Goal: Find specific page/section: Find specific page/section

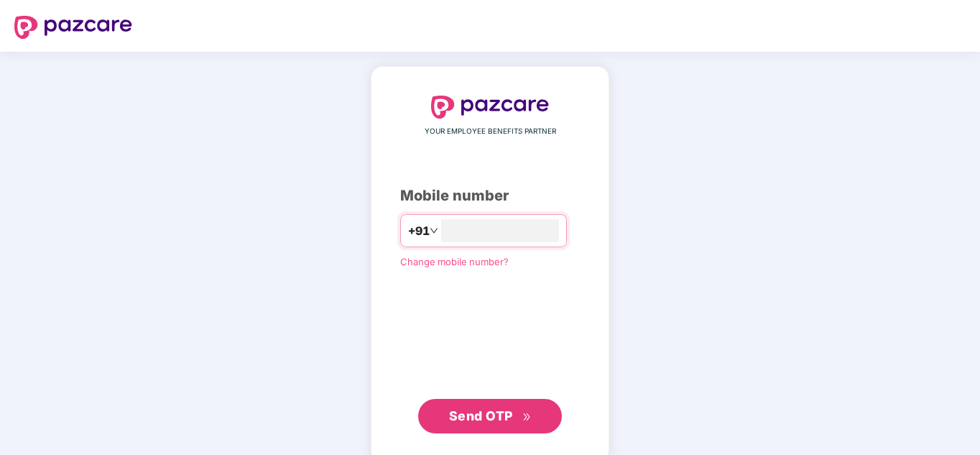
type input "**********"
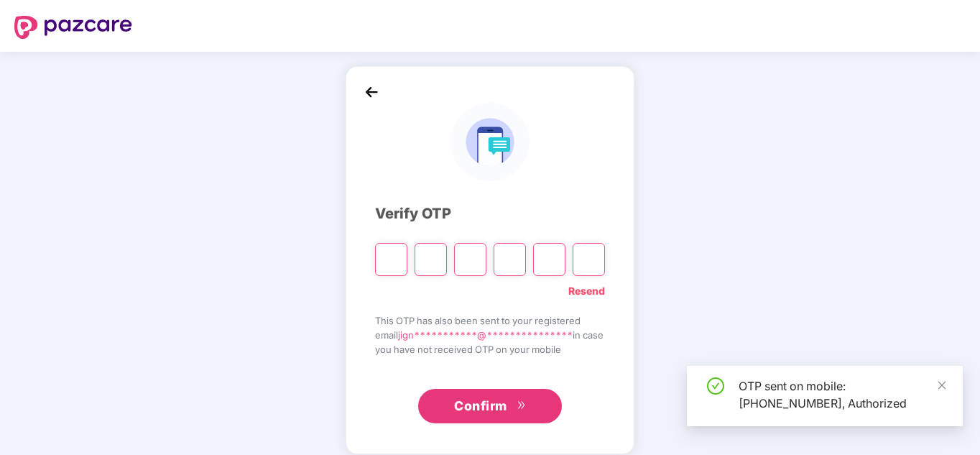
type input "*"
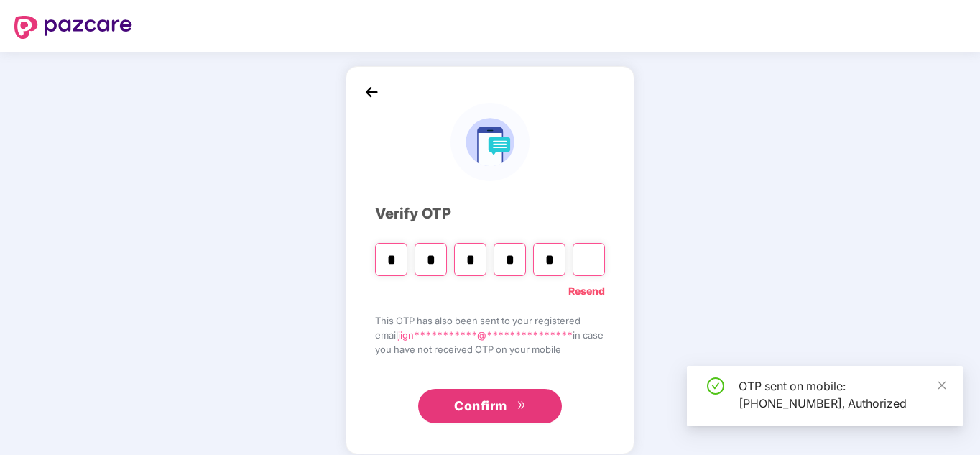
type input "*"
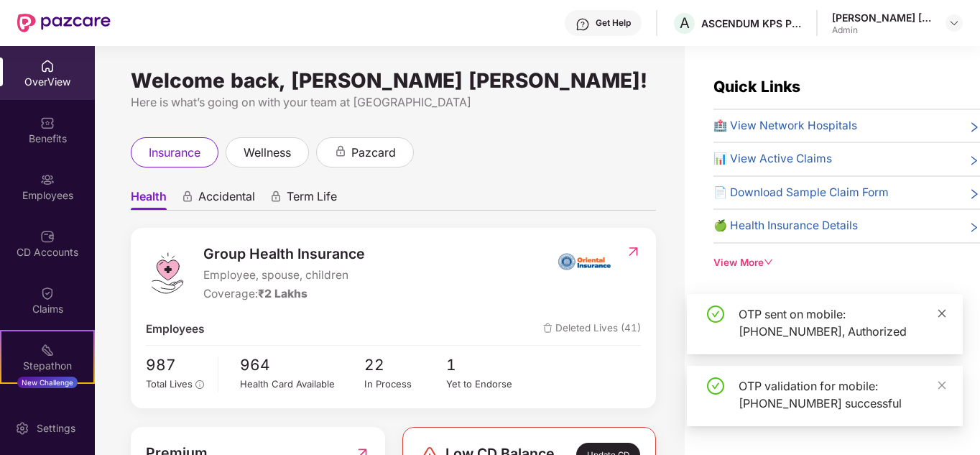
click at [941, 313] on icon "close" at bounding box center [942, 313] width 10 height 10
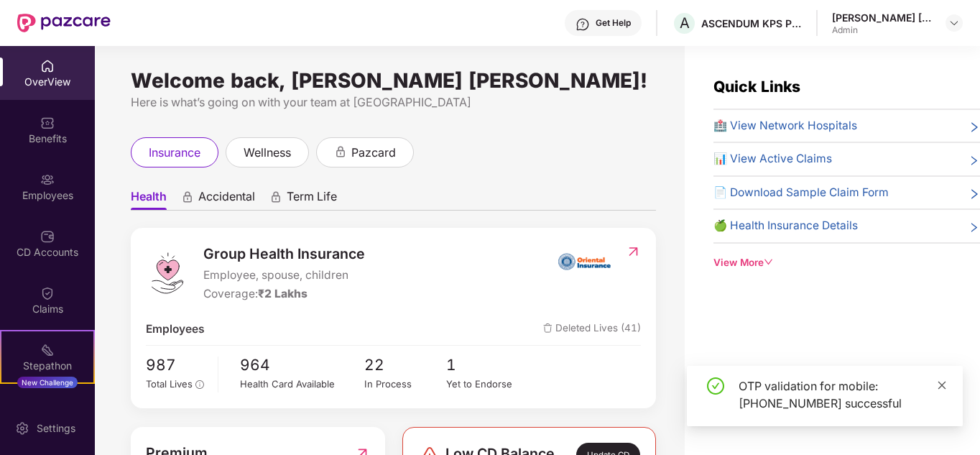
click at [941, 384] on icon "close" at bounding box center [942, 385] width 8 height 8
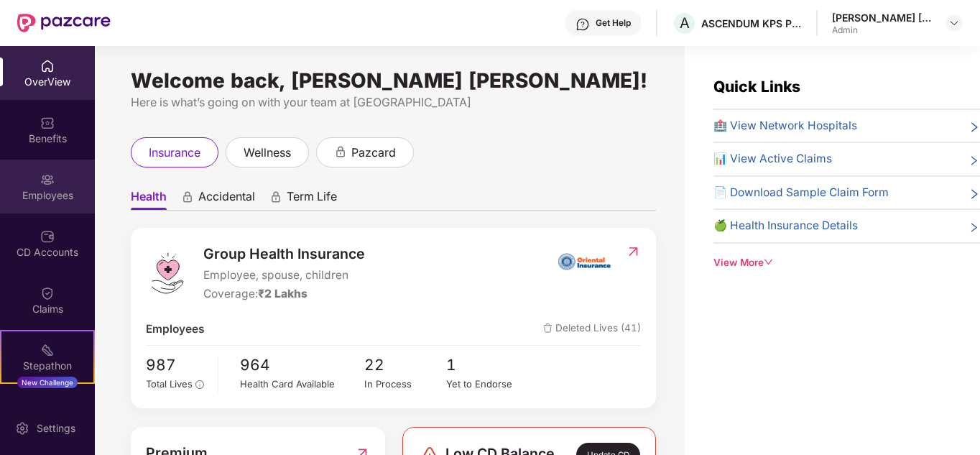
click at [51, 185] on img at bounding box center [47, 179] width 14 height 14
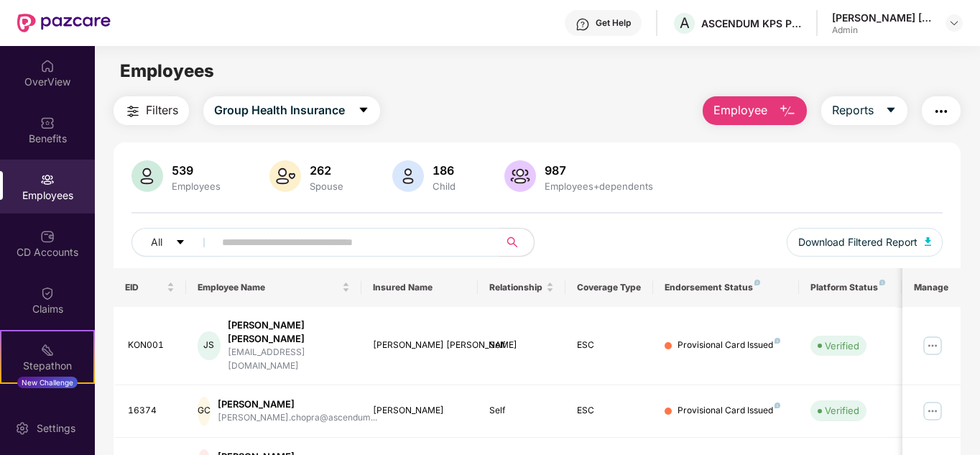
click at [259, 246] on input "text" at bounding box center [351, 242] width 258 height 22
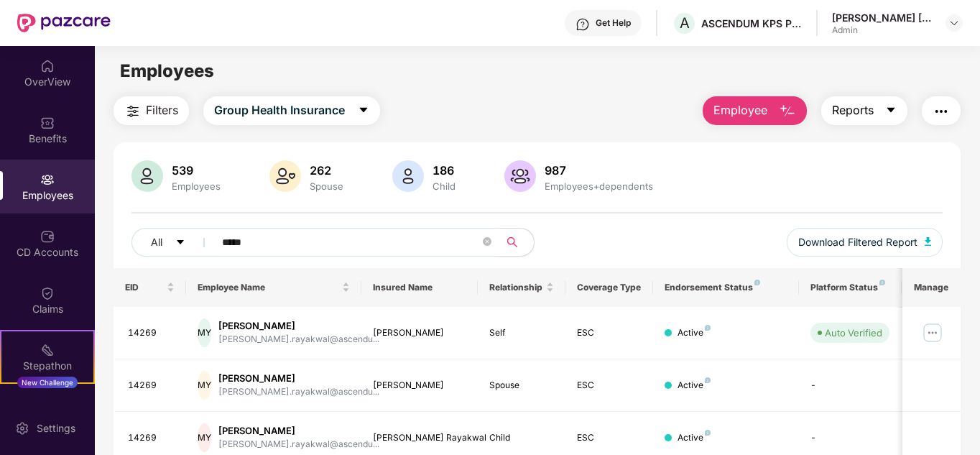
type input "*****"
click at [897, 110] on icon "caret-down" at bounding box center [890, 109] width 11 height 11
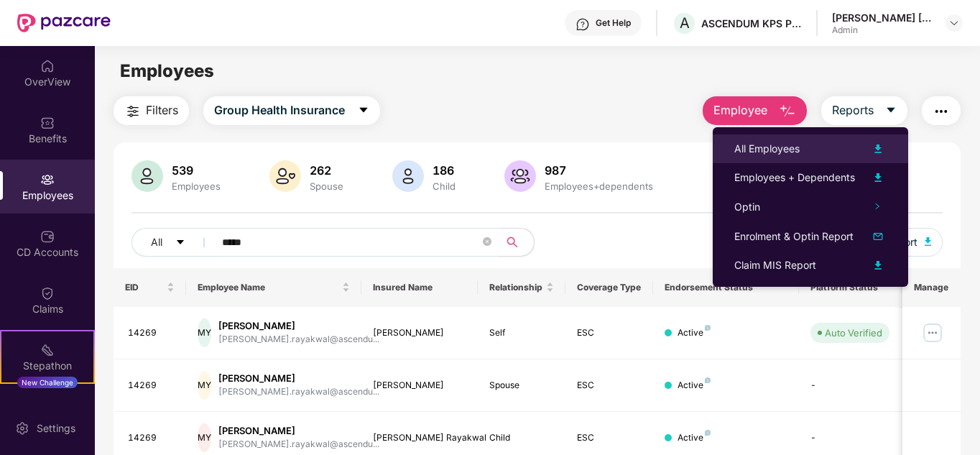
click at [776, 149] on div "All Employees" at bounding box center [766, 149] width 65 height 16
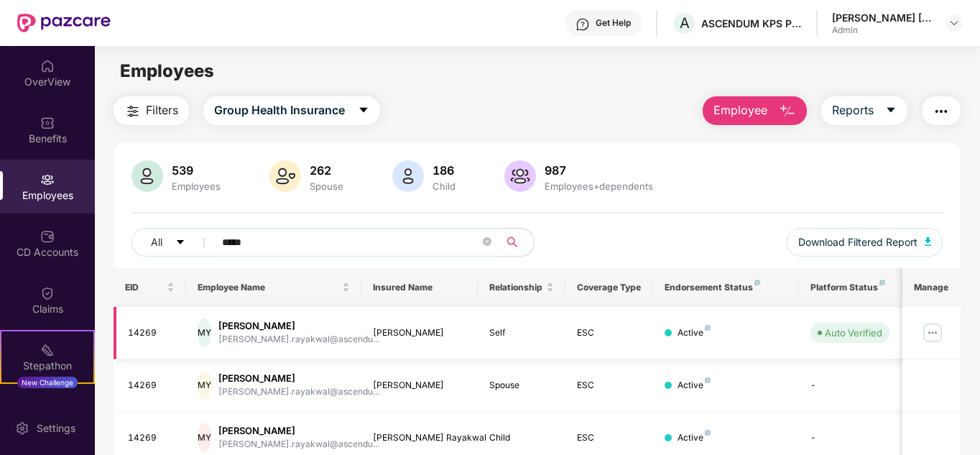
click at [932, 332] on img at bounding box center [932, 332] width 23 height 23
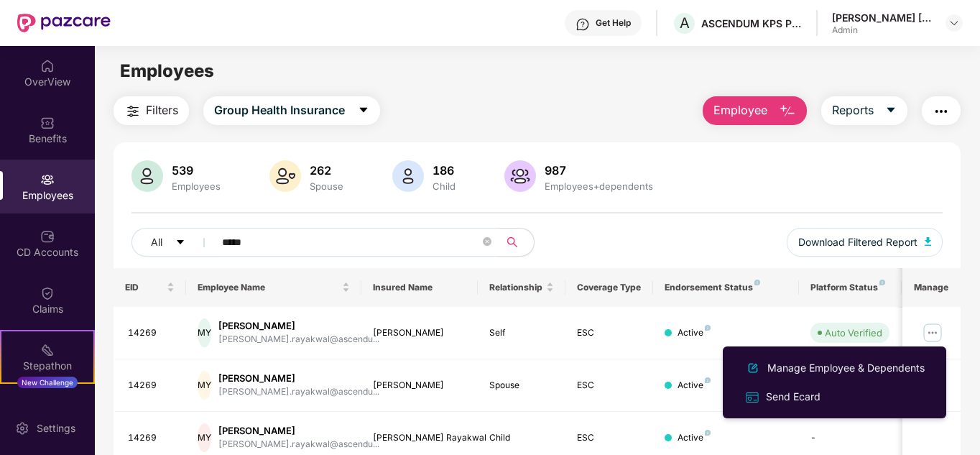
click at [754, 152] on div "539 Employees 262 Spouse 186 Child 987 Employees+dependents All ***** Download …" at bounding box center [538, 329] width 848 height 374
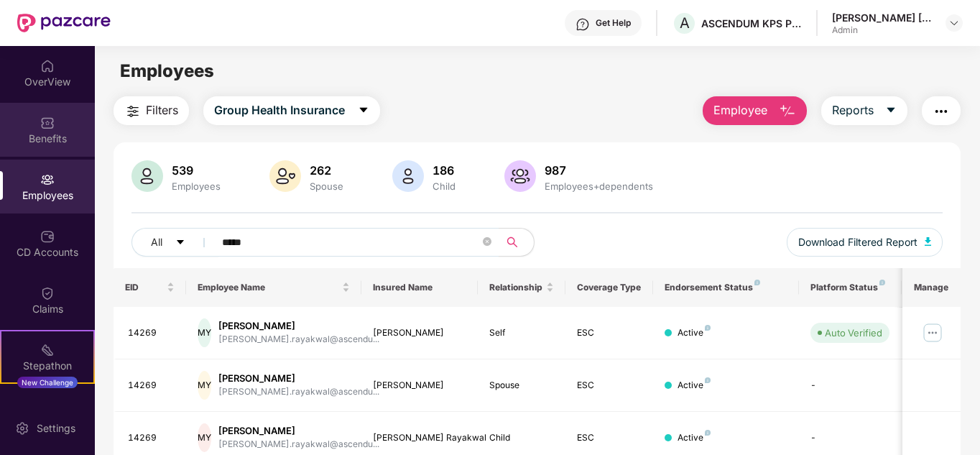
click at [69, 138] on div "Benefits" at bounding box center [47, 139] width 95 height 14
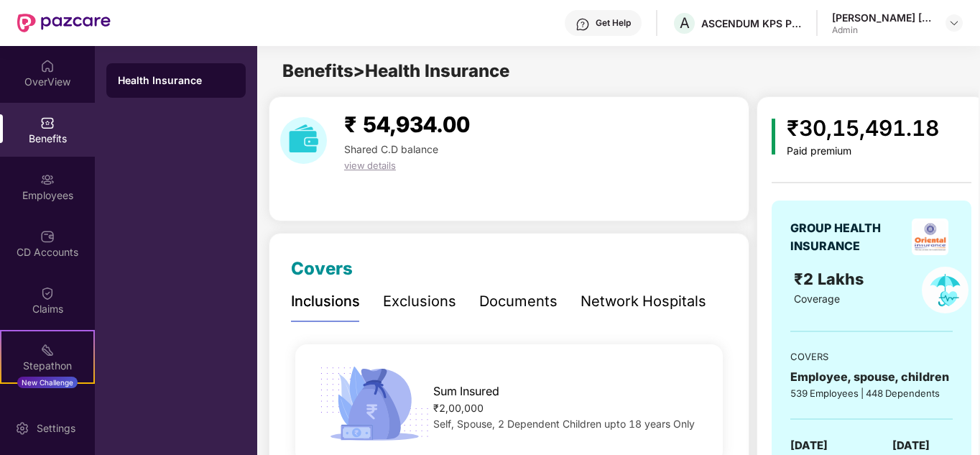
click at [635, 304] on div "Network Hospitals" at bounding box center [644, 301] width 126 height 22
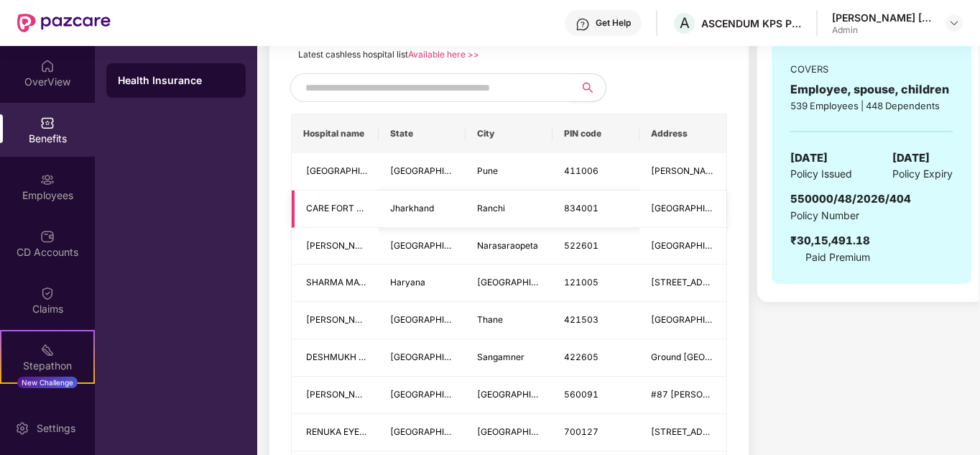
scroll to position [431, 0]
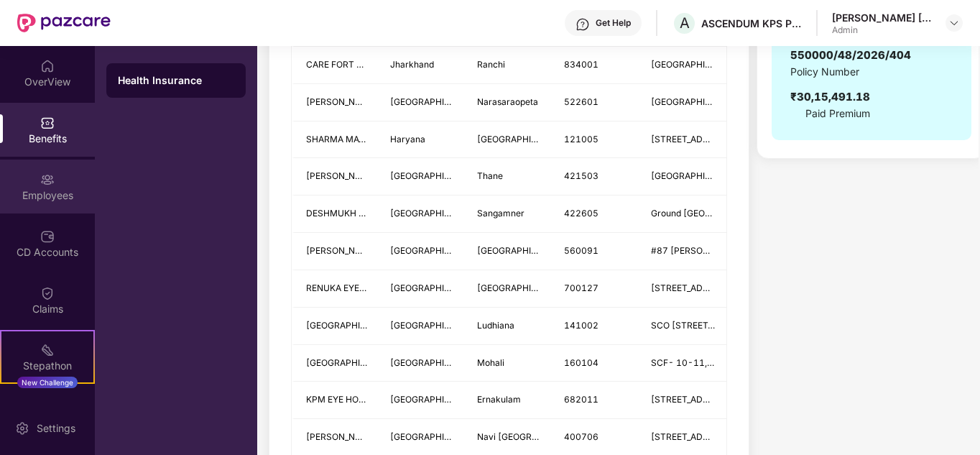
click at [57, 194] on div "Employees" at bounding box center [47, 195] width 95 height 14
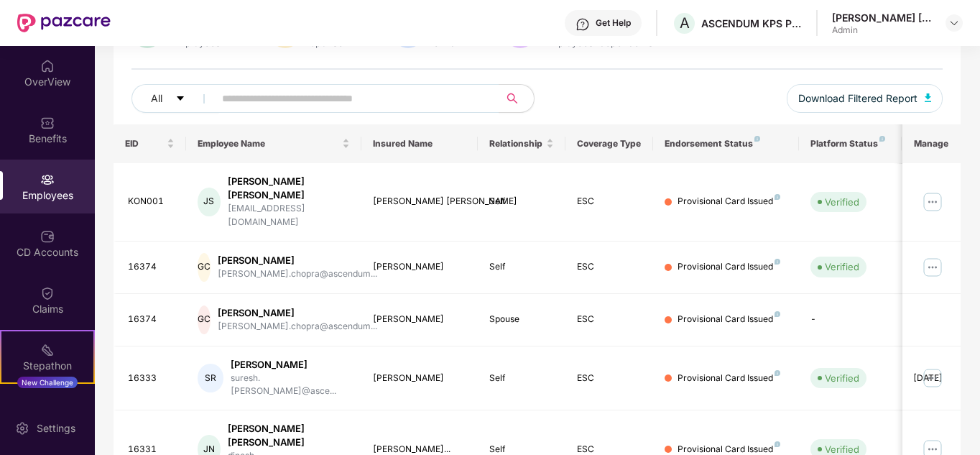
scroll to position [0, 0]
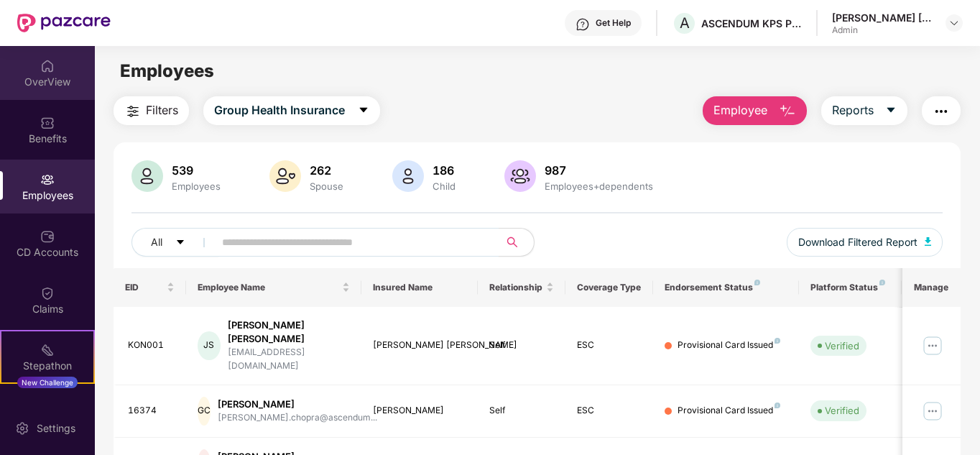
click at [47, 75] on div "OverView" at bounding box center [47, 82] width 95 height 14
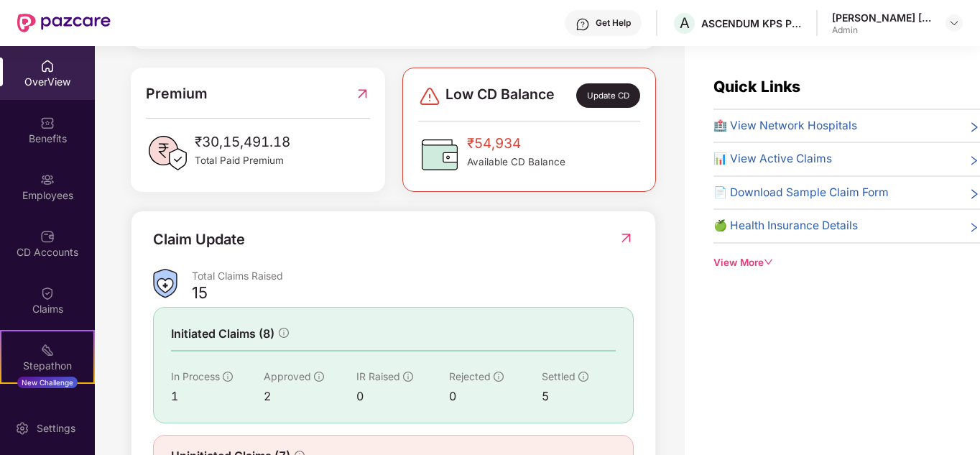
scroll to position [425, 0]
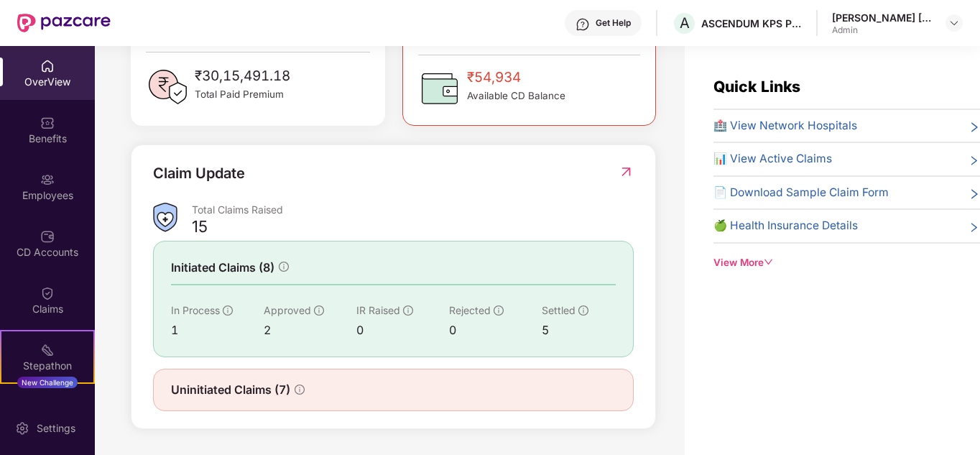
click at [554, 312] on span "Settled" at bounding box center [559, 310] width 34 height 12
